Goal: Task Accomplishment & Management: Use online tool/utility

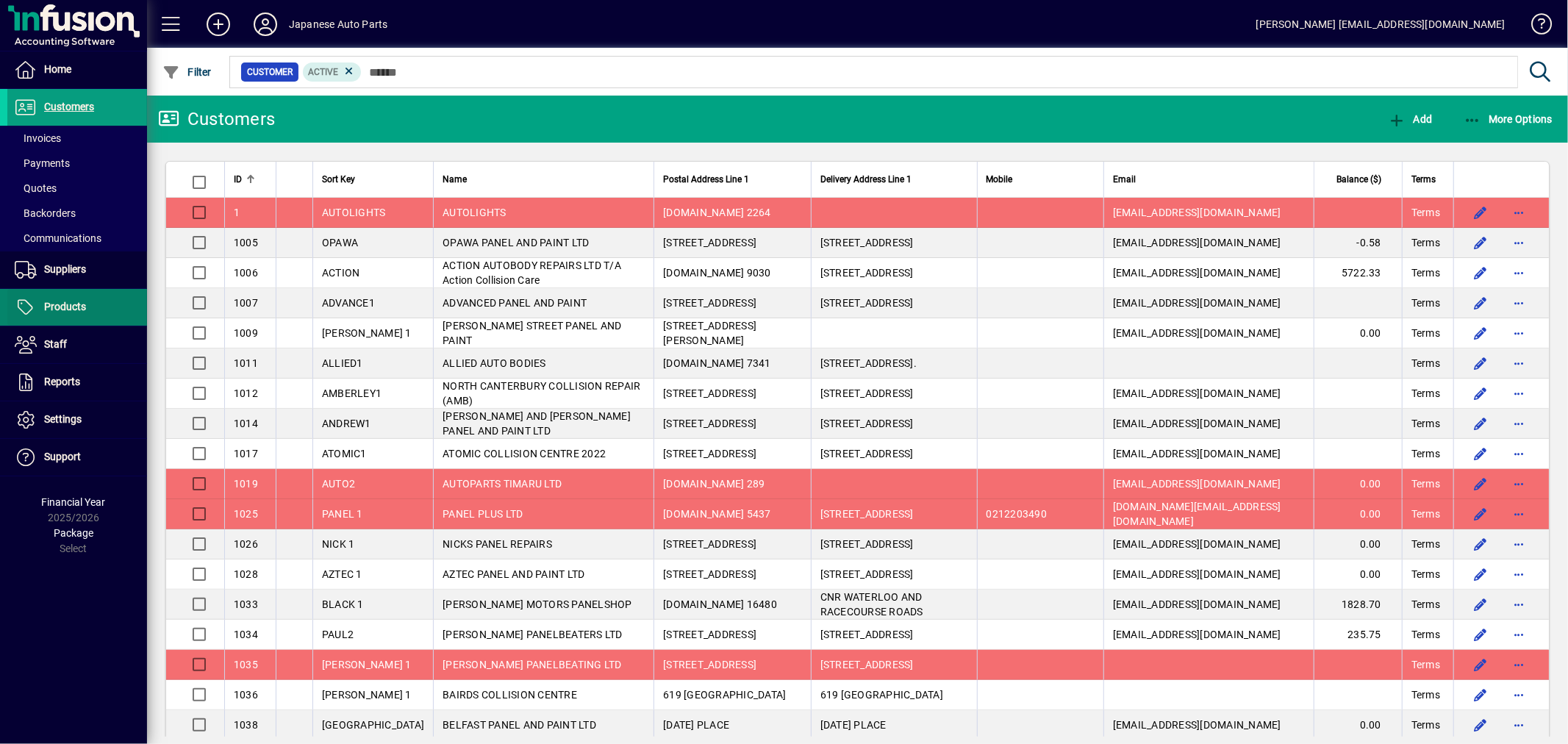
click at [46, 302] on span "Products" at bounding box center [65, 306] width 42 height 11
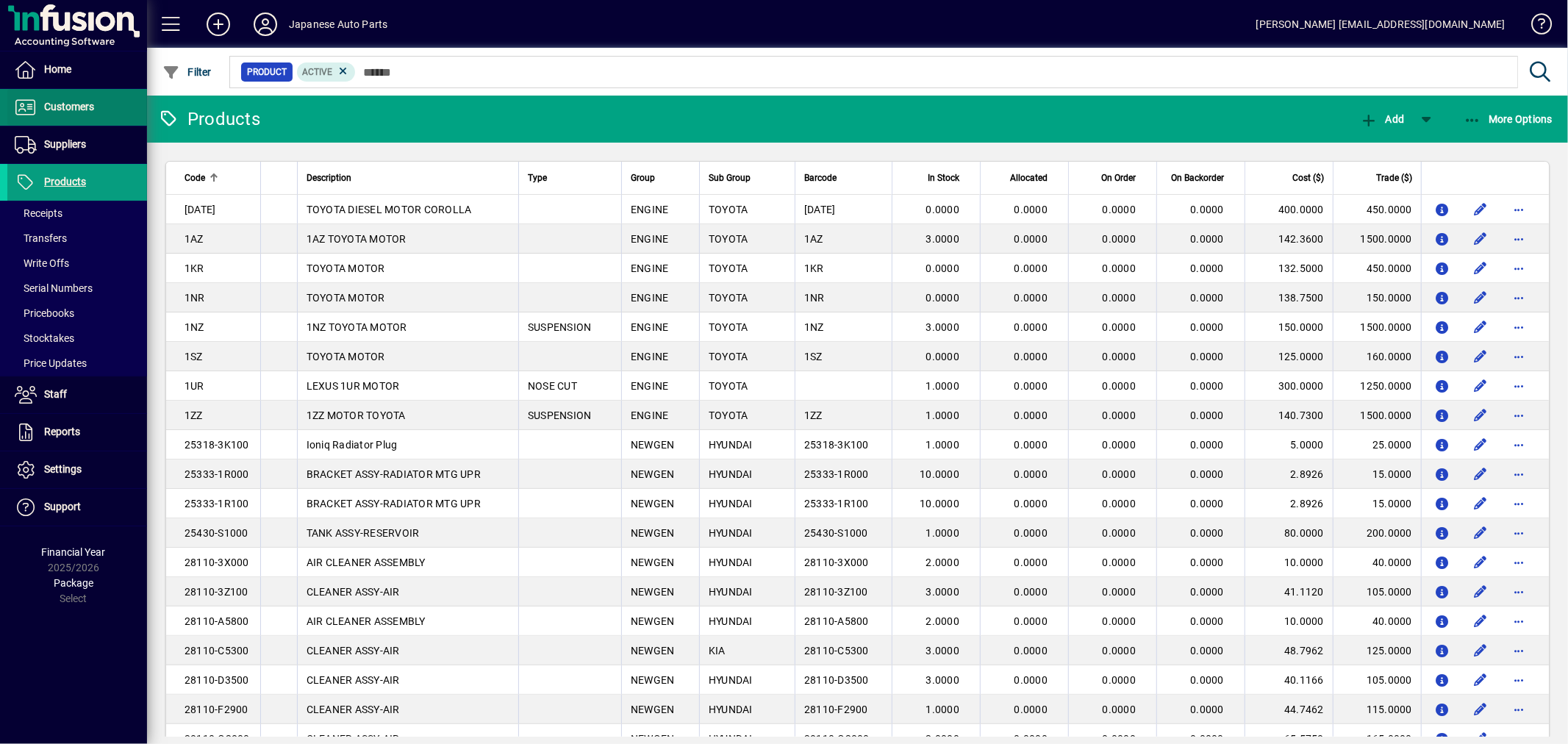
click at [101, 92] on span at bounding box center [77, 107] width 139 height 35
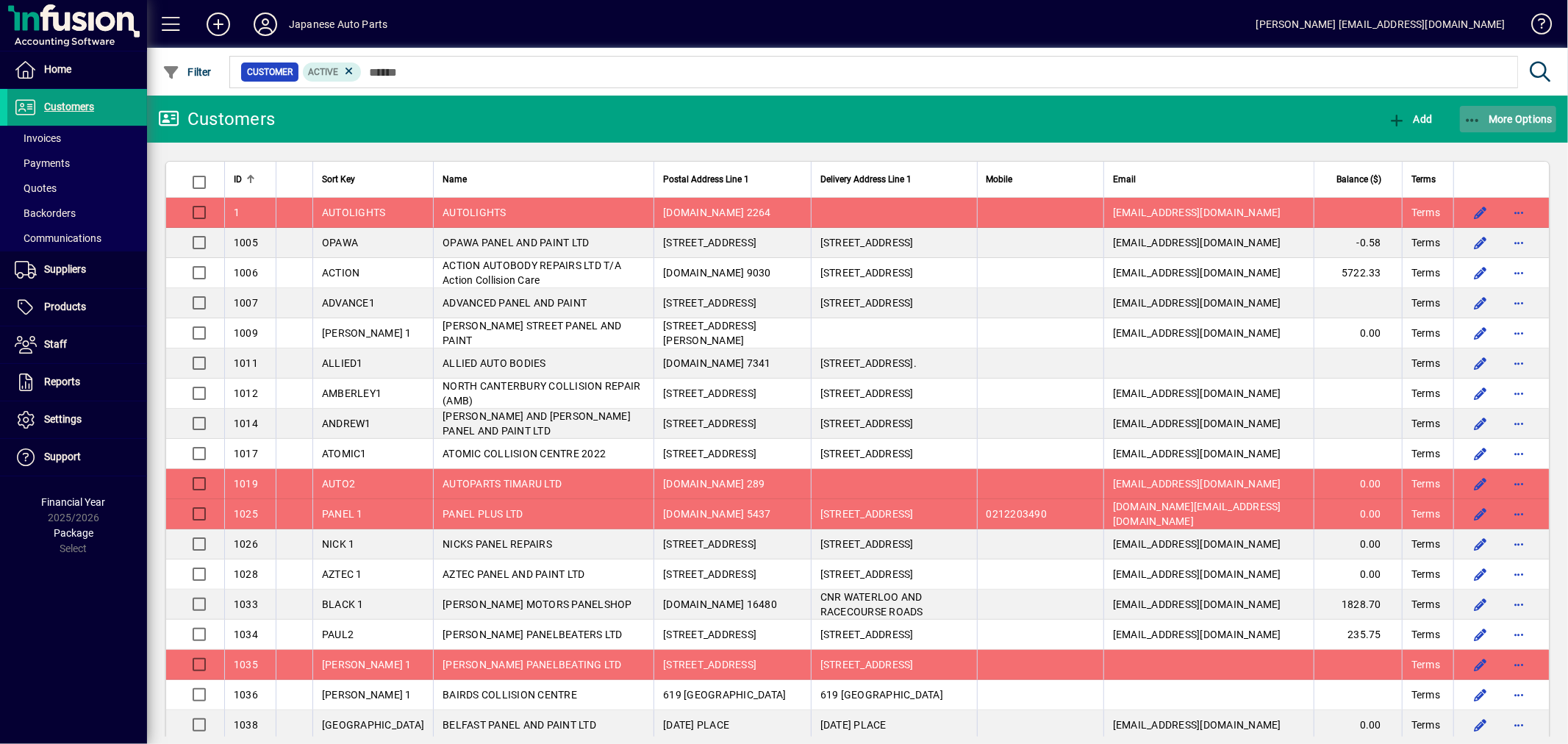
click at [1461, 114] on span "button" at bounding box center [1508, 119] width 97 height 35
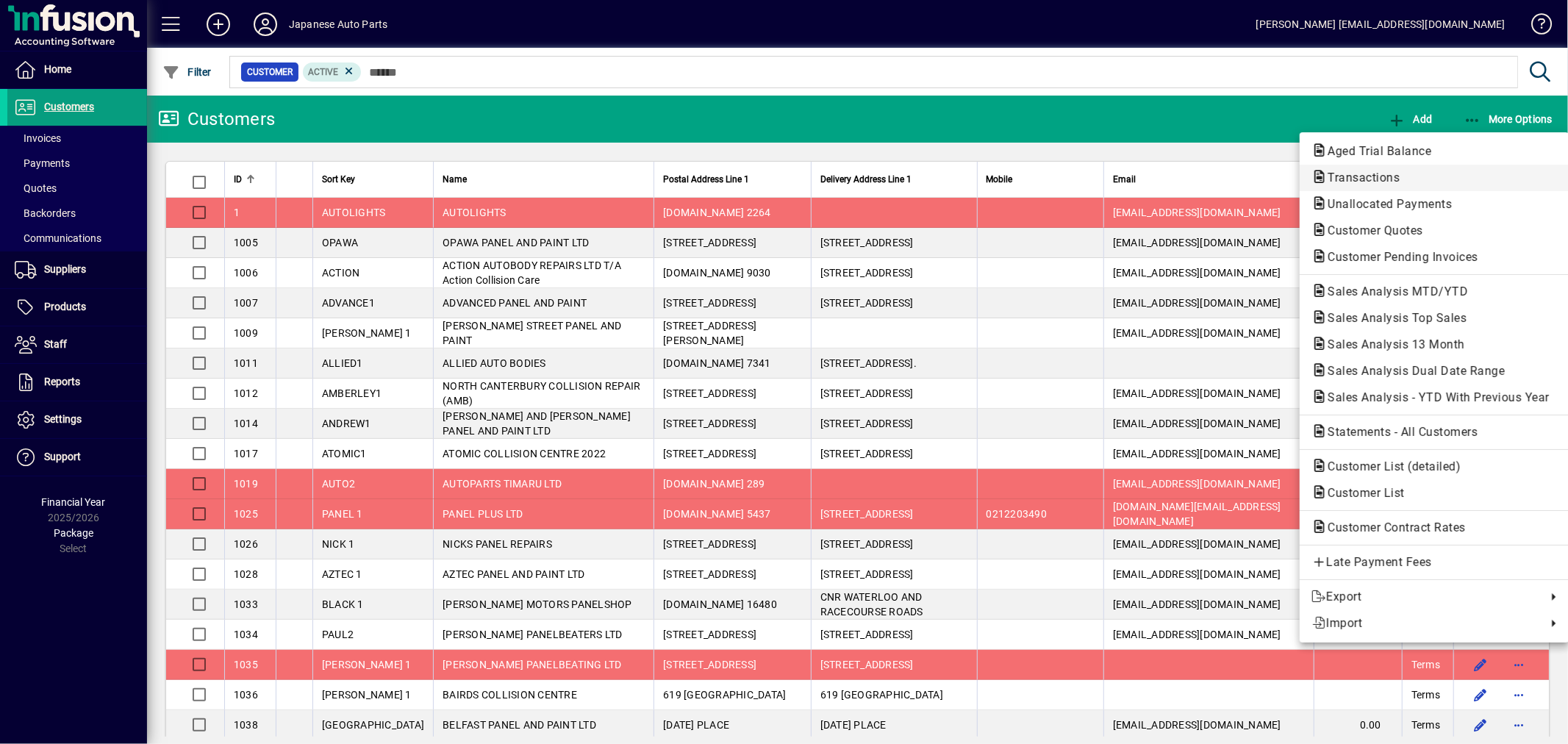
click at [1365, 180] on span "Transactions" at bounding box center [1359, 177] width 95 height 14
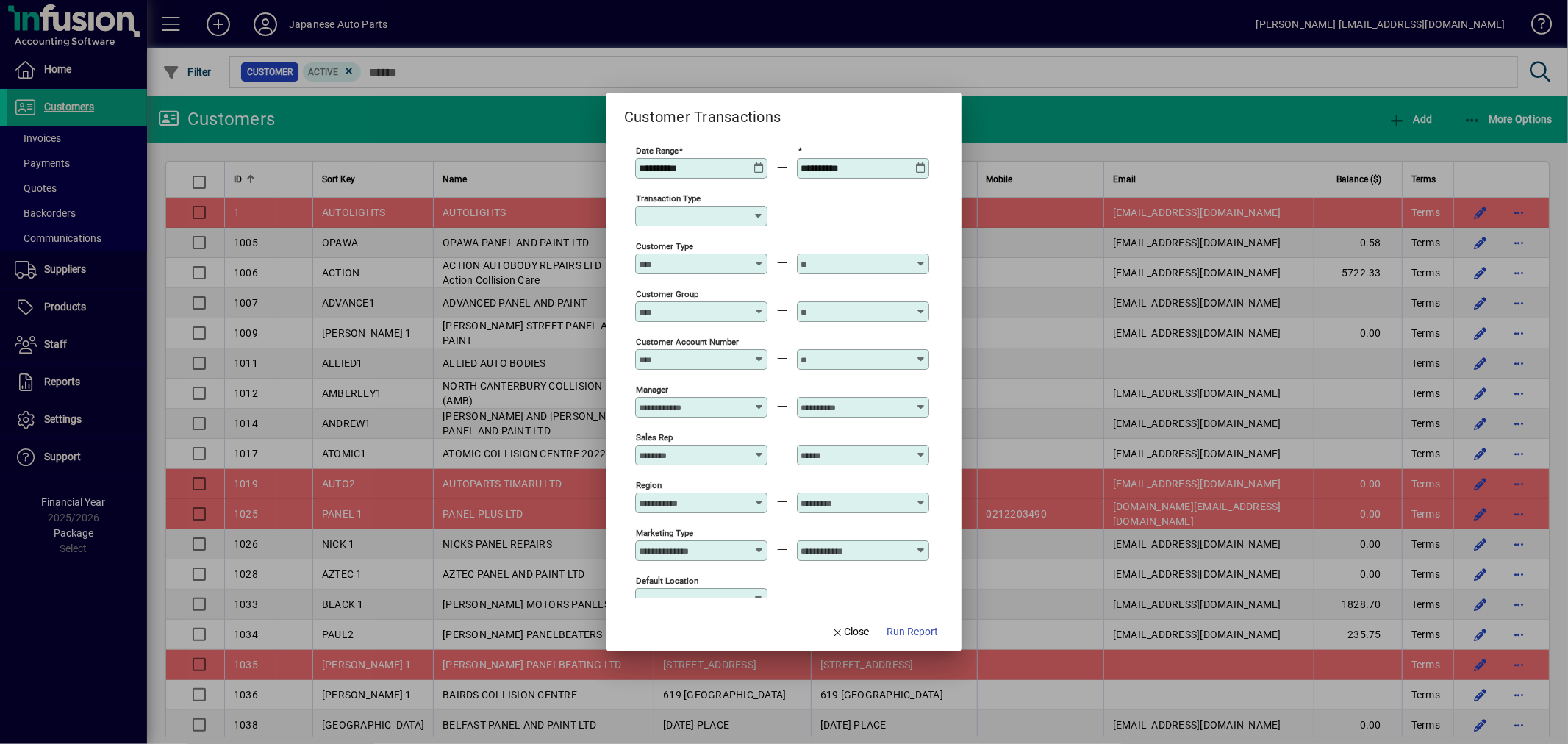
click at [755, 162] on icon at bounding box center [758, 162] width 11 height 0
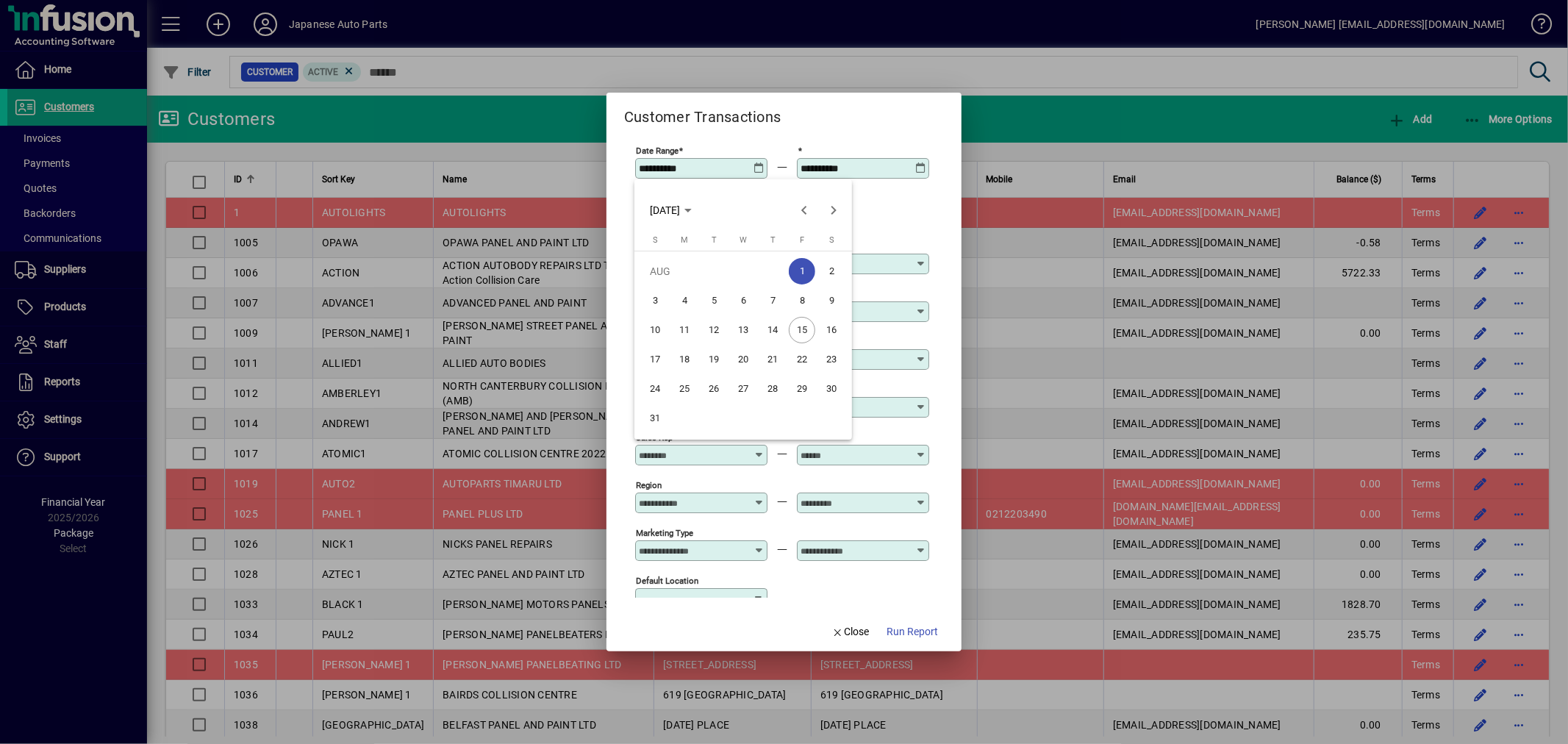
click at [797, 328] on span "15" at bounding box center [802, 330] width 27 height 27
type input "**********"
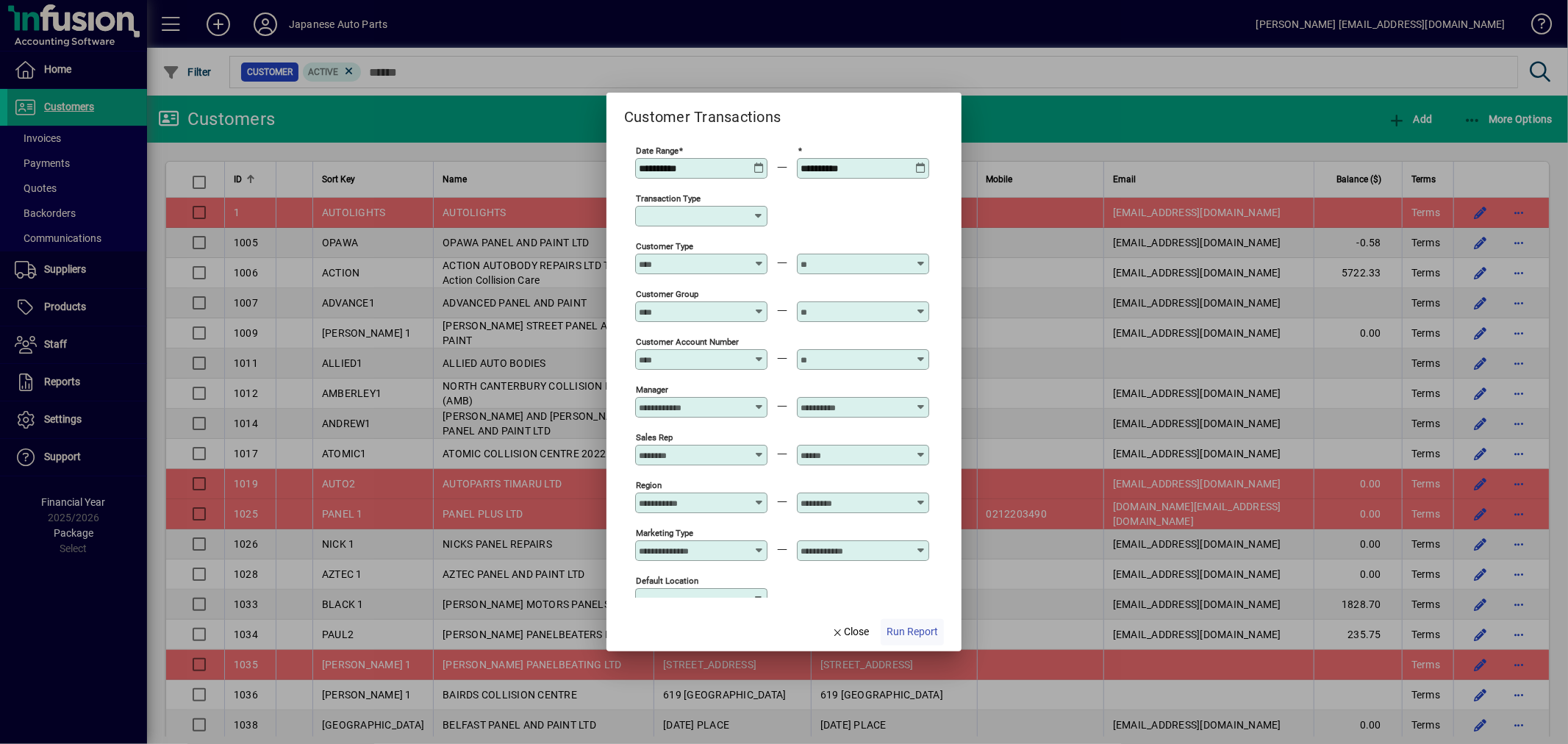
click at [907, 632] on span "Run Report" at bounding box center [912, 631] width 52 height 15
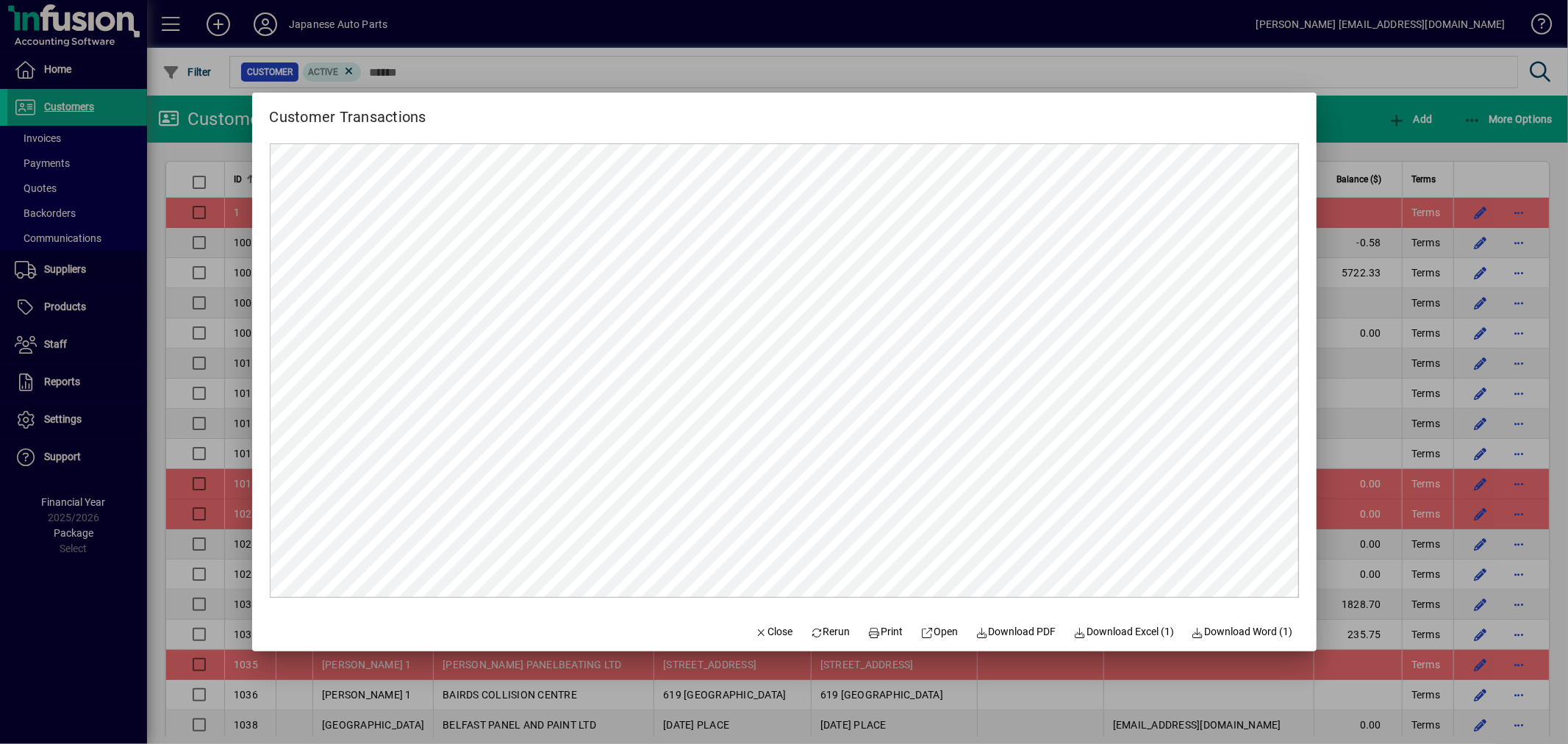
click at [480, 75] on div at bounding box center [784, 372] width 1568 height 744
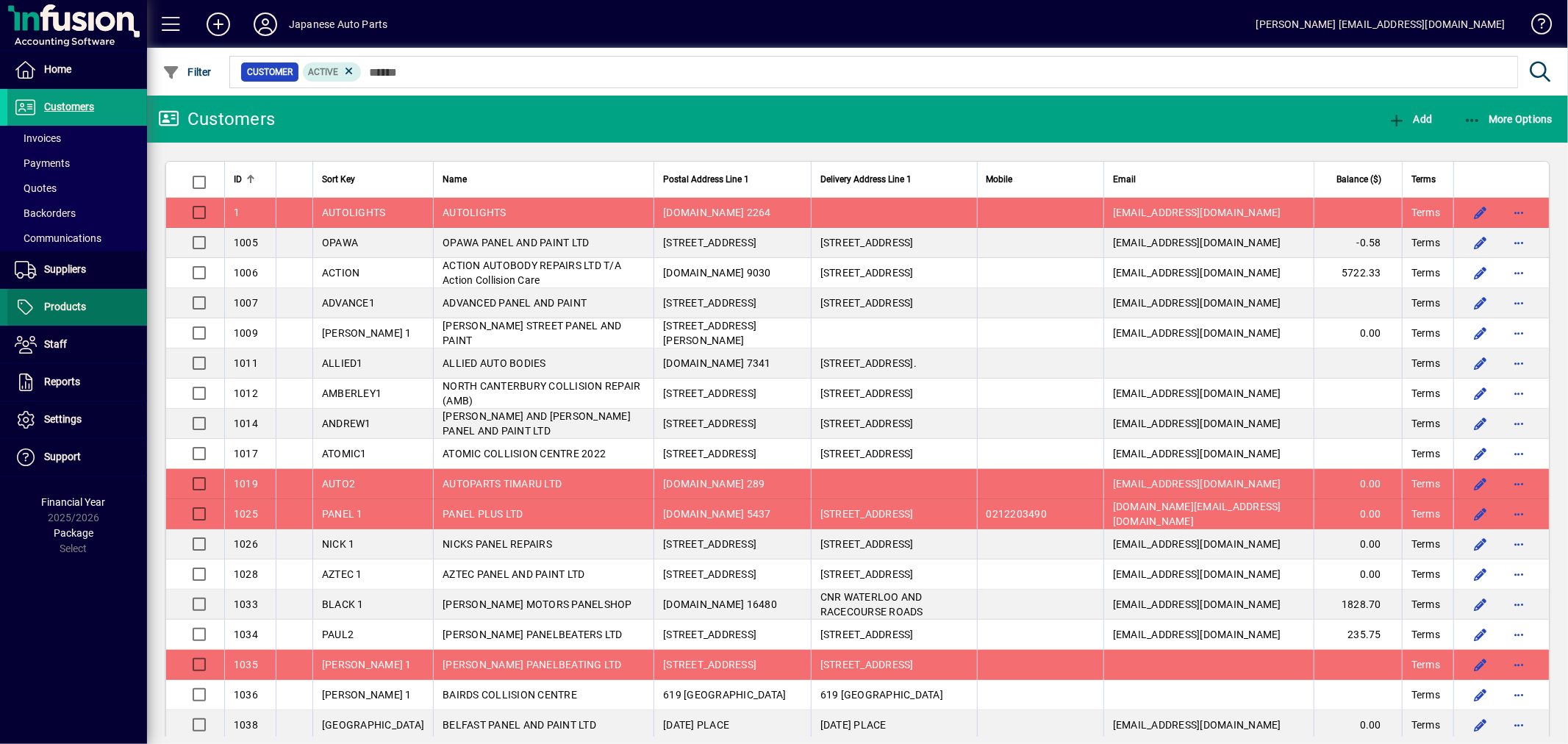
click at [81, 321] on span at bounding box center [77, 307] width 139 height 35
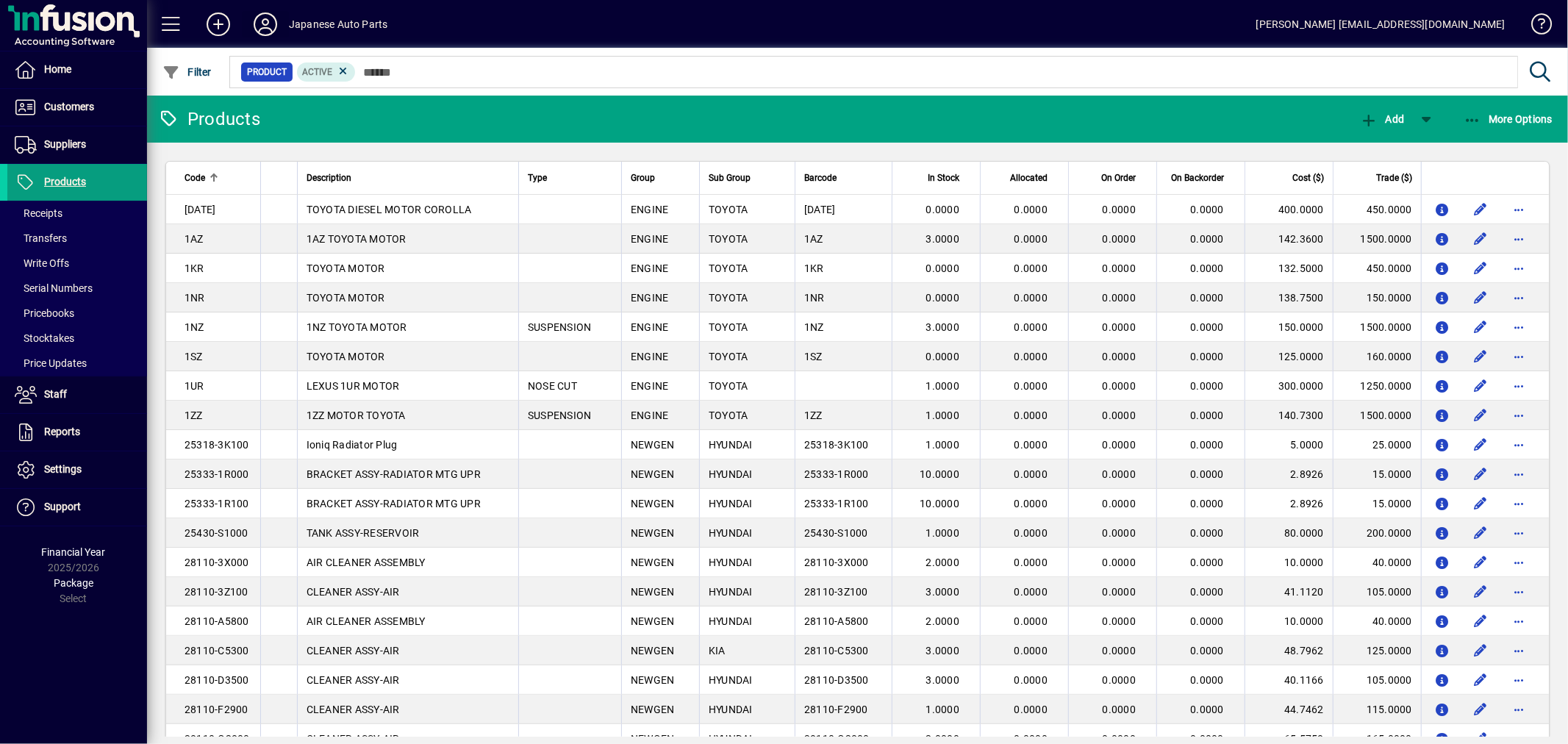
click at [266, 23] on icon at bounding box center [265, 24] width 30 height 24
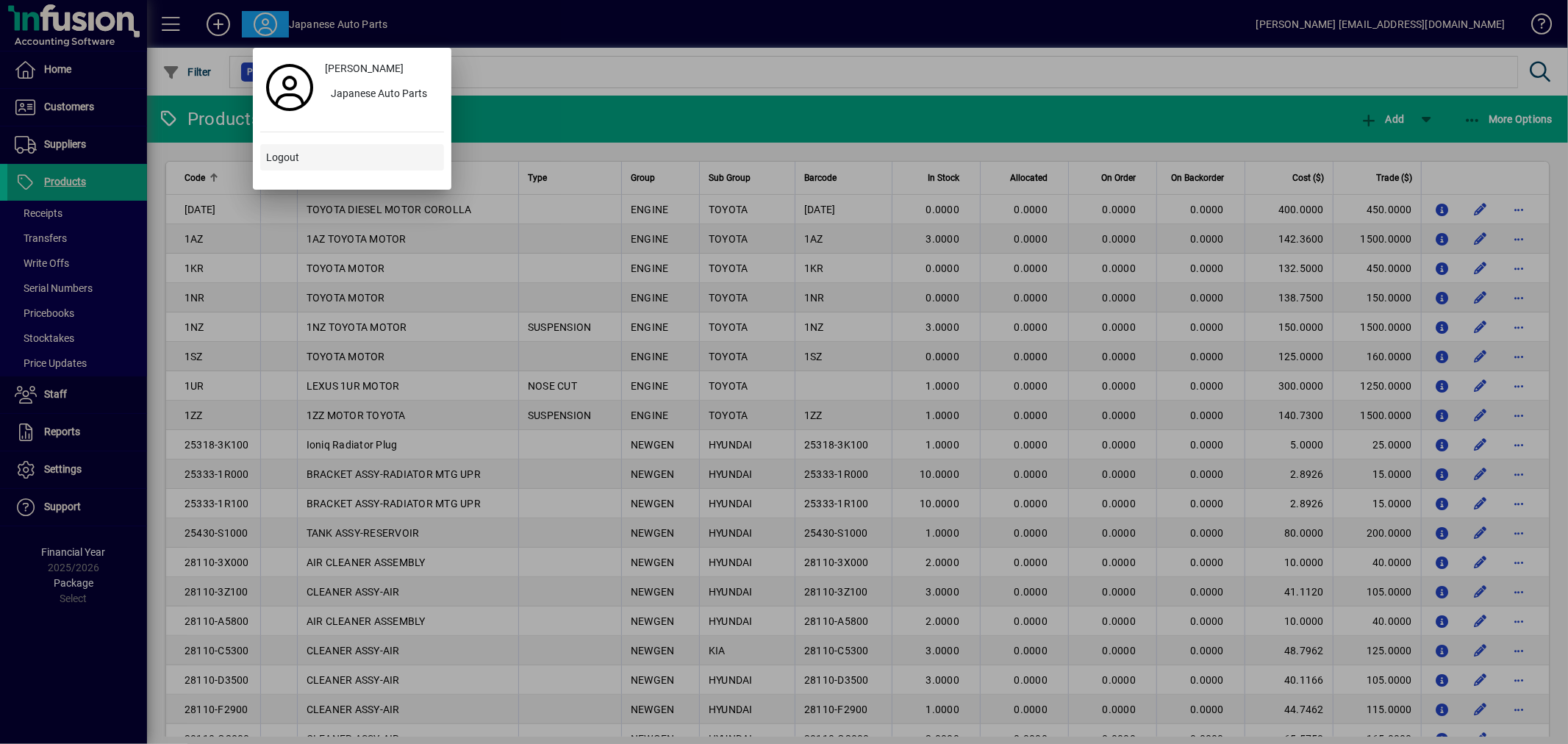
click at [288, 152] on span "Logout" at bounding box center [282, 158] width 33 height 15
